Goal: Find specific page/section: Find specific page/section

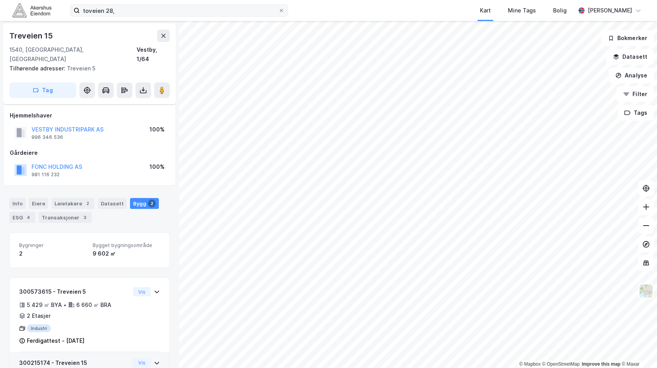
scroll to position [59, 0]
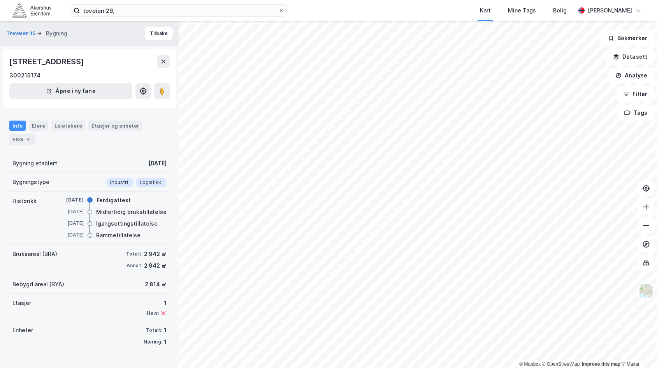
drag, startPoint x: 83, startPoint y: 259, endPoint x: 87, endPoint y: 261, distance: 4.6
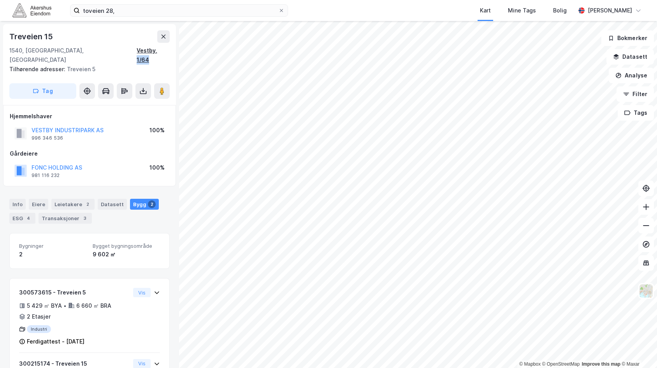
drag, startPoint x: 173, startPoint y: 51, endPoint x: 157, endPoint y: 51, distance: 15.6
click at [157, 51] on div "[STREET_ADDRESS] adresser: [STREET_ADDRESS] Tag" at bounding box center [89, 64] width 173 height 81
drag, startPoint x: 157, startPoint y: 51, endPoint x: 105, endPoint y: 54, distance: 52.2
click at [105, 54] on div "1540, [GEOGRAPHIC_DATA], [GEOGRAPHIC_DATA], 1/64" at bounding box center [89, 55] width 160 height 19
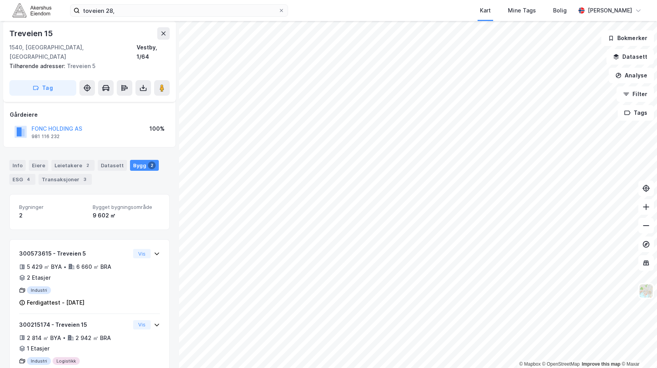
scroll to position [39, 0]
drag, startPoint x: 146, startPoint y: 2, endPoint x: 144, endPoint y: 6, distance: 5.2
click at [146, 2] on div "toveien 28, Kart Mine Tags Bolig [PERSON_NAME]" at bounding box center [328, 10] width 657 height 21
click at [140, 9] on input "toveien 28," at bounding box center [179, 11] width 199 height 12
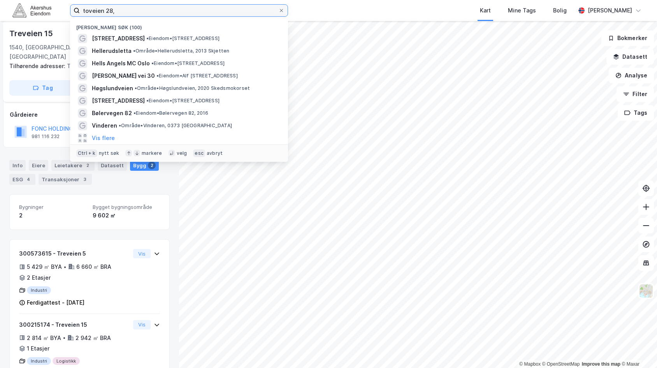
click at [140, 9] on input "toveien 28," at bounding box center [179, 11] width 199 height 12
paste input "Olaf [STREET_ADDRESS]"
type input "Olaf [STREET_ADDRESS]"
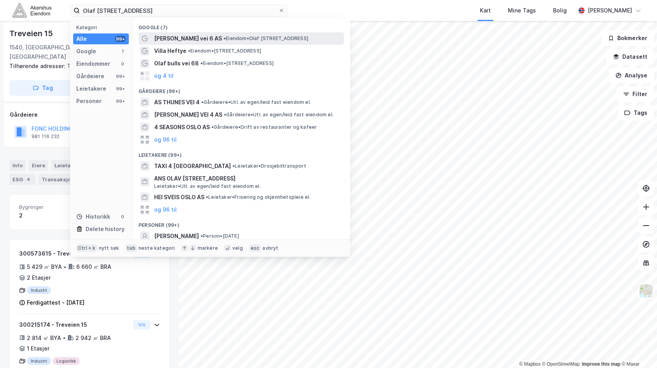
click at [188, 39] on span "[PERSON_NAME] vei 6 AS" at bounding box center [188, 38] width 68 height 9
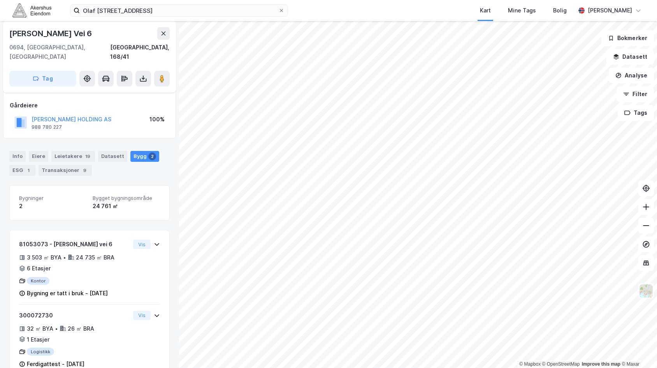
scroll to position [49, 0]
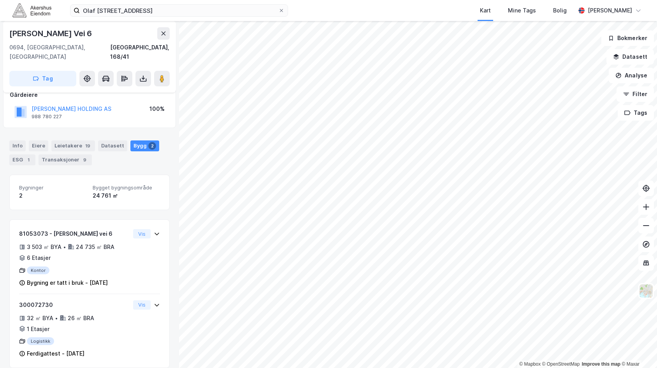
click at [279, 0] on html "Olaf [STREET_ADDRESS] Kart Mine Tags Bolig [PERSON_NAME] © Mapbox © OpenStreetM…" at bounding box center [328, 184] width 657 height 368
click at [290, 0] on html "Olaf [STREET_ADDRESS] Kart Mine Tags Bolig [PERSON_NAME] © Mapbox © OpenStreetM…" at bounding box center [328, 184] width 657 height 368
